Goal: Task Accomplishment & Management: Complete application form

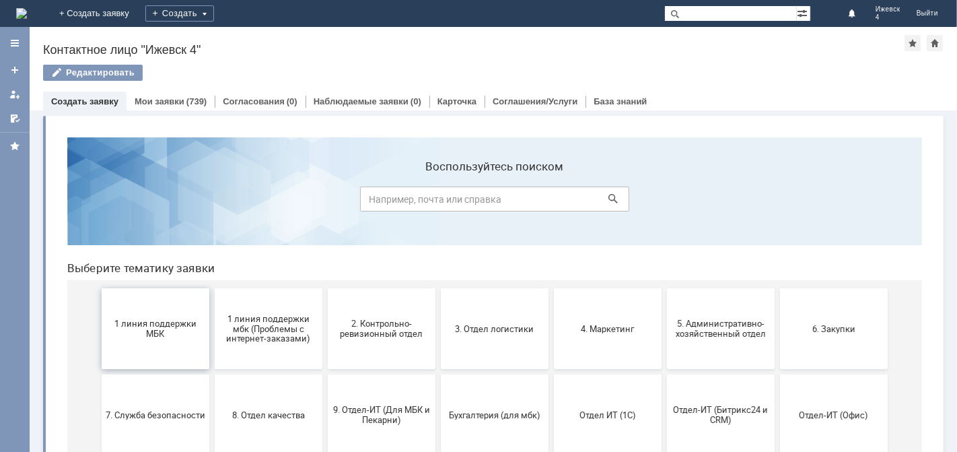
click at [179, 328] on span "1 линия поддержки МБК" at bounding box center [155, 328] width 100 height 20
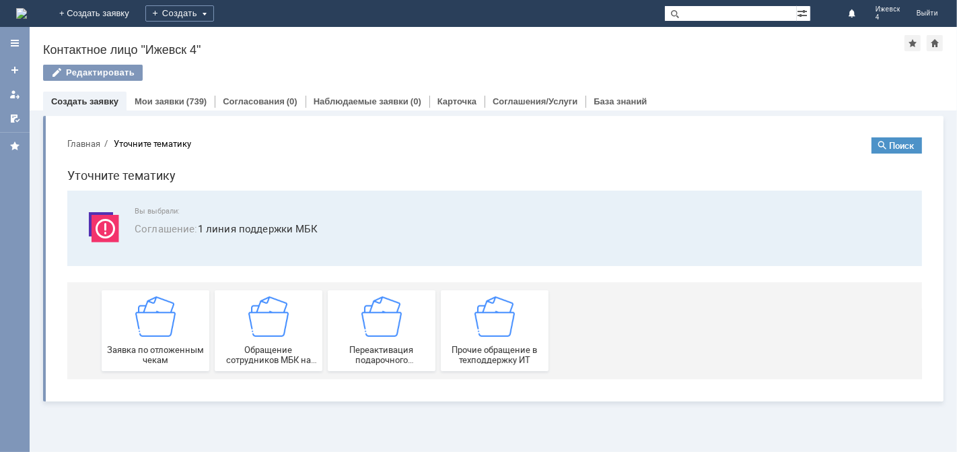
click at [179, 328] on div "Заявка по отложенным чекам" at bounding box center [155, 329] width 100 height 69
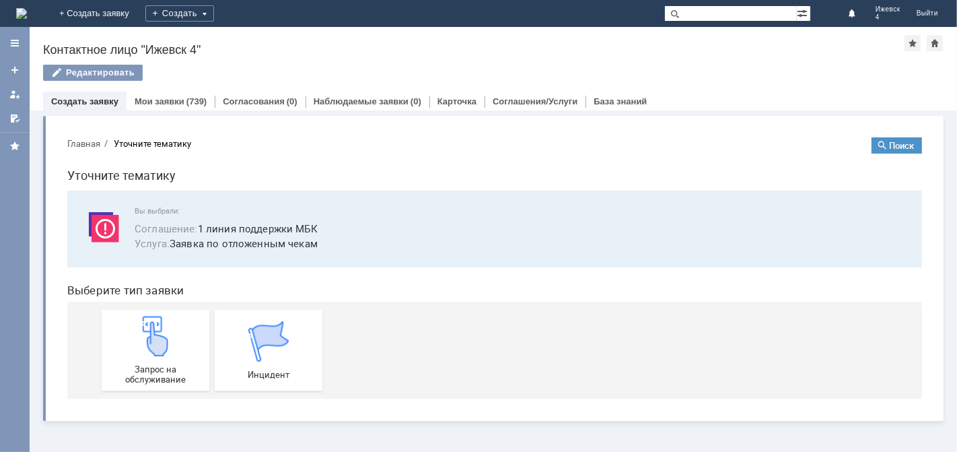
click at [179, 328] on div "Запрос на обслуживание" at bounding box center [155, 349] width 100 height 69
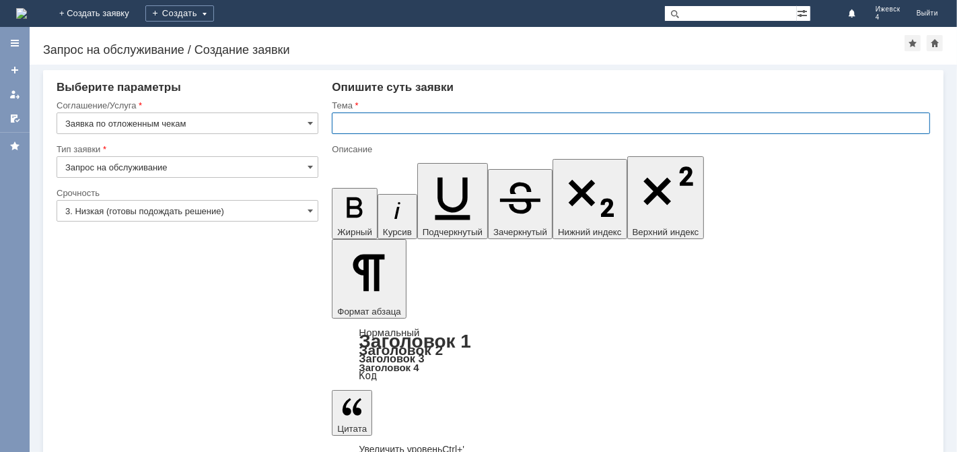
click at [417, 122] on input "text" at bounding box center [631, 123] width 598 height 22
type input "Б"
type input "МБК Ижевск4 отложенные чеки за [DATE]."
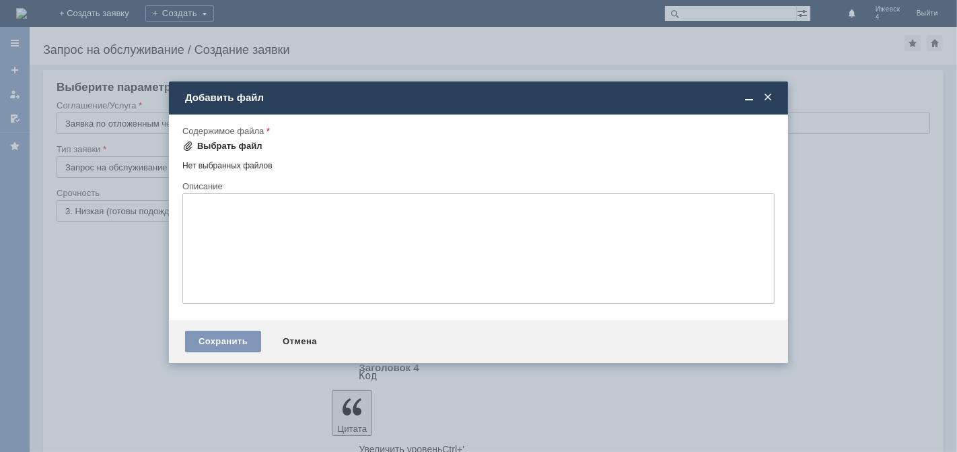
click at [227, 143] on div "Выбрать файл" at bounding box center [229, 146] width 65 height 11
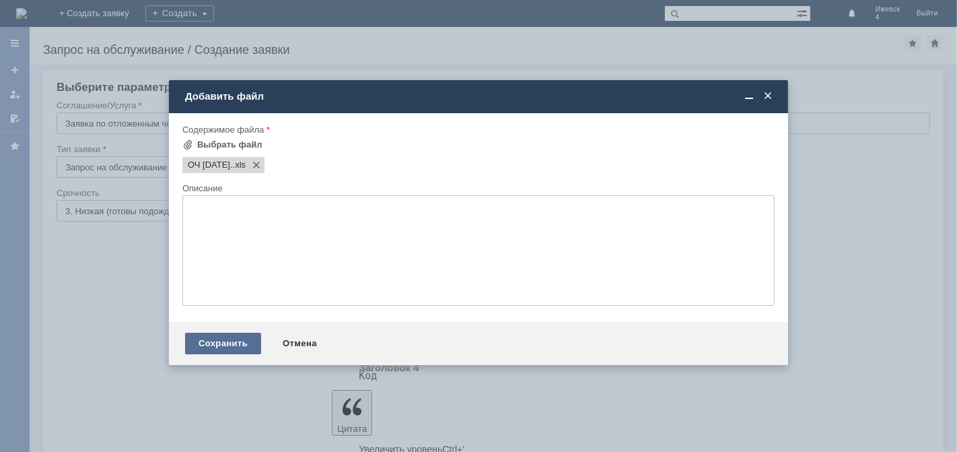
click at [221, 349] on div "Сохранить" at bounding box center [223, 343] width 76 height 22
